Goal: Task Accomplishment & Management: Manage account settings

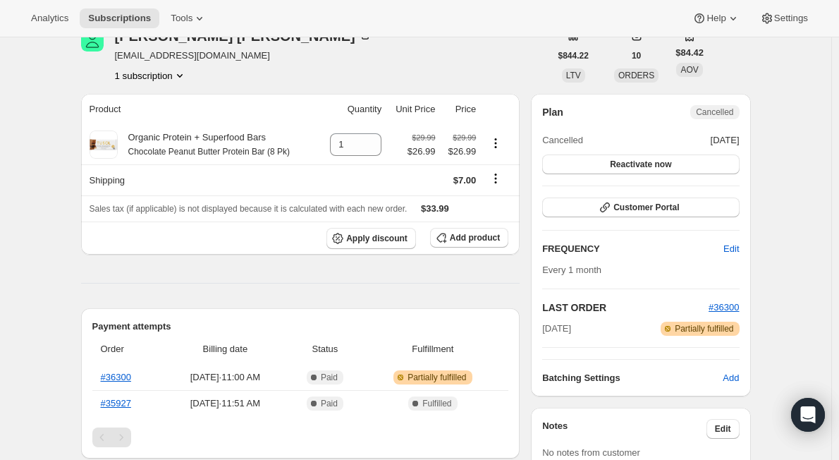
scroll to position [141, 0]
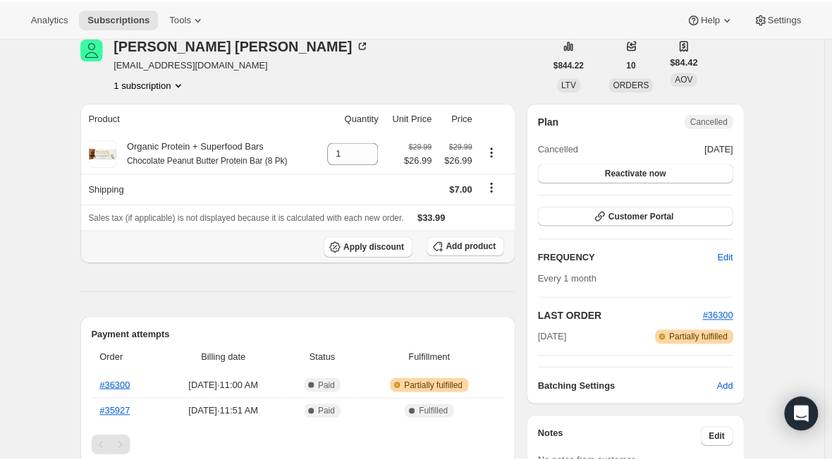
scroll to position [141, 0]
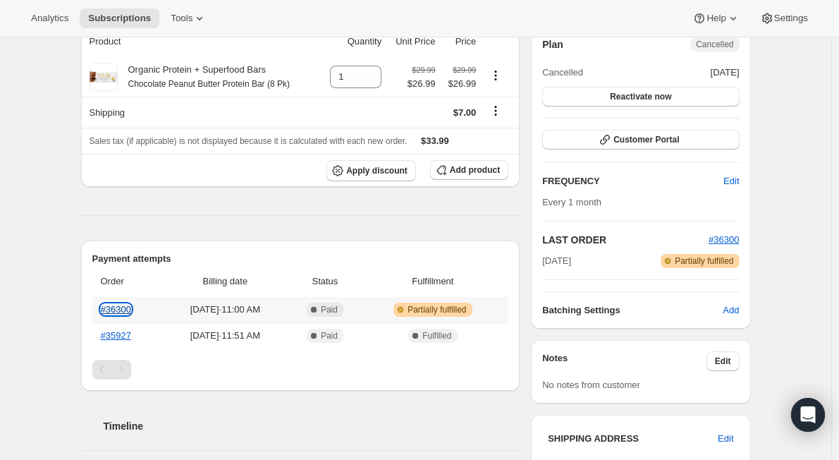
click at [128, 308] on link "#36300" at bounding box center [116, 309] width 30 height 11
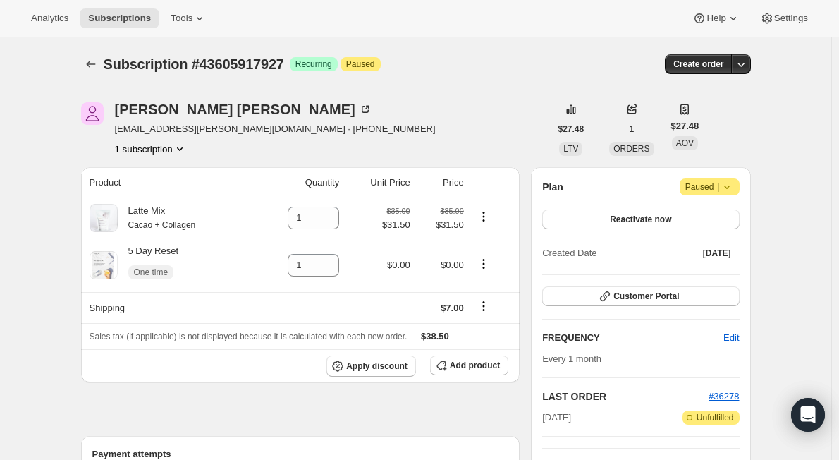
click at [734, 186] on icon at bounding box center [727, 187] width 14 height 14
click at [722, 214] on span "Cancel subscription" at bounding box center [715, 214] width 80 height 11
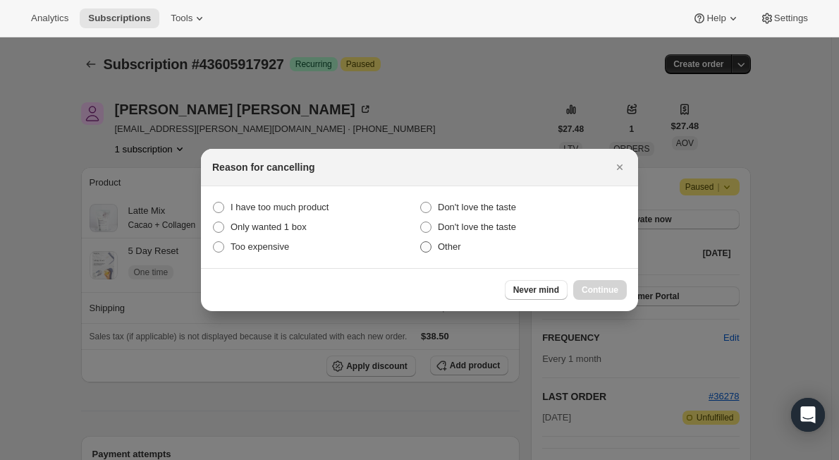
click at [425, 245] on span ":rb3:" at bounding box center [425, 246] width 11 height 11
click at [421, 242] on input "Other" at bounding box center [420, 241] width 1 height 1
radio input "true"
click at [599, 292] on span "Continue" at bounding box center [600, 289] width 37 height 11
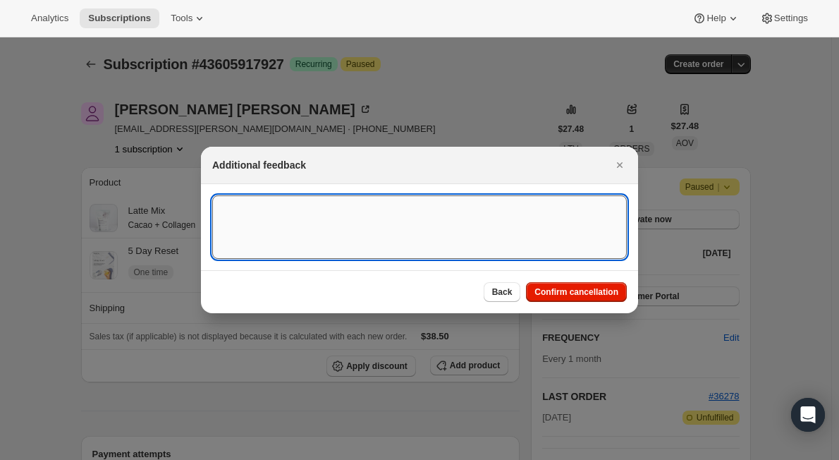
click at [434, 239] on textarea ":rb3:" at bounding box center [419, 226] width 415 height 63
type textarea "product unavailable"
click at [590, 288] on span "Confirm cancellation" at bounding box center [577, 291] width 84 height 11
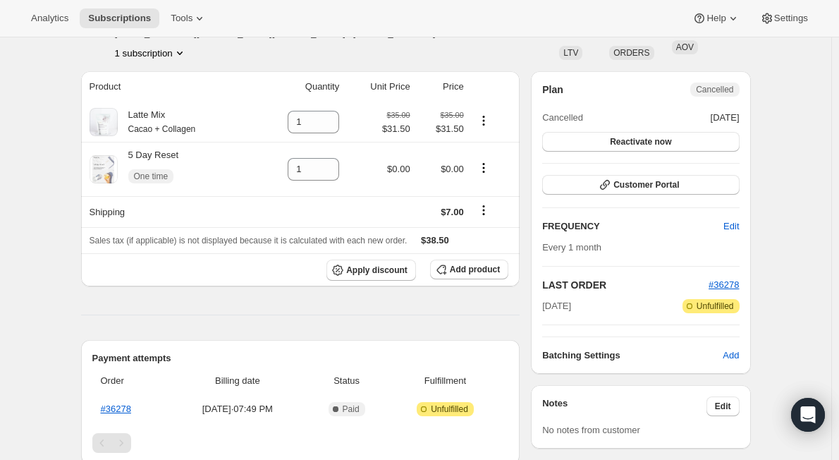
scroll to position [282, 0]
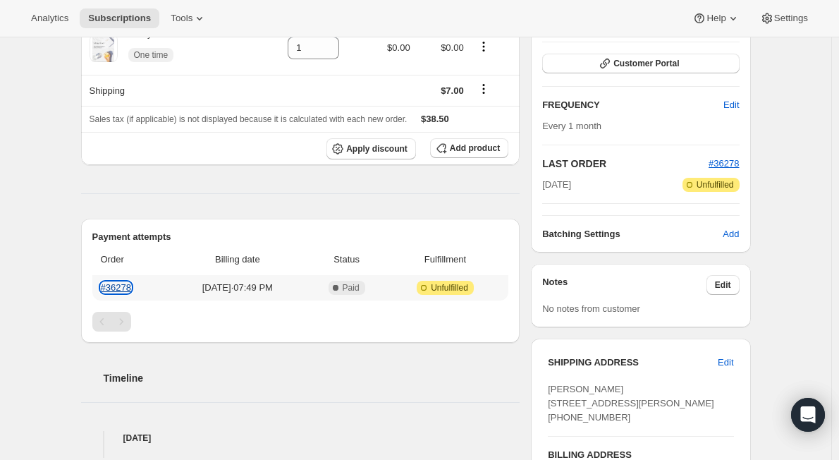
click at [119, 283] on link "#36278" at bounding box center [116, 287] width 30 height 11
